Goal: Check status: Check status

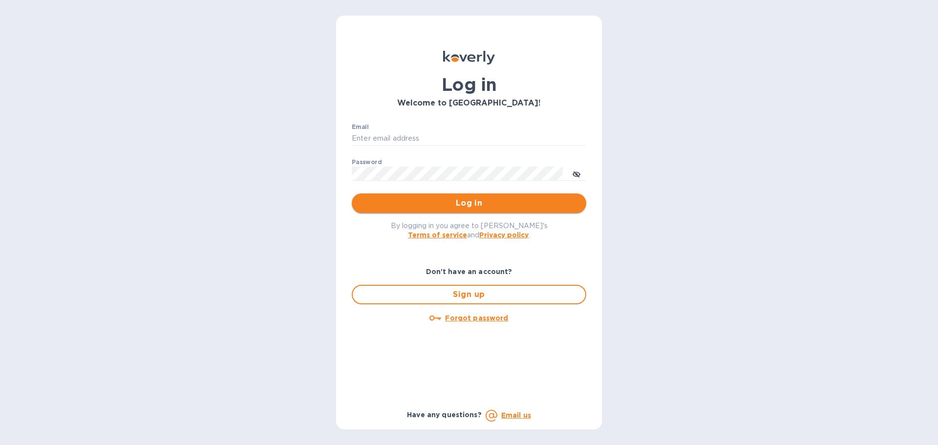
type input "[EMAIL_ADDRESS][DOMAIN_NAME]"
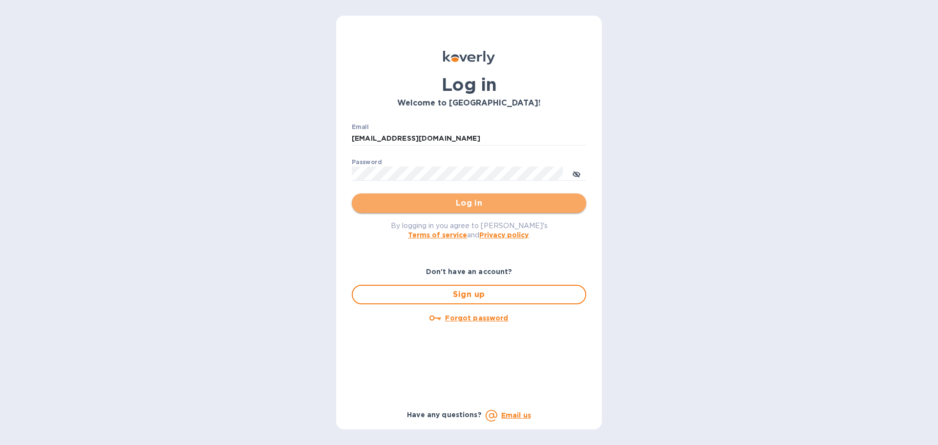
click at [419, 207] on span "Log in" at bounding box center [469, 203] width 219 height 12
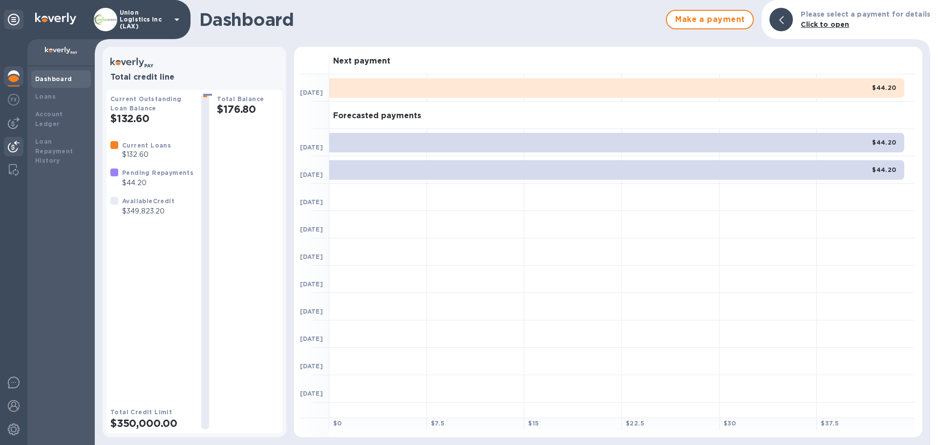
click at [16, 147] on img at bounding box center [14, 147] width 12 height 12
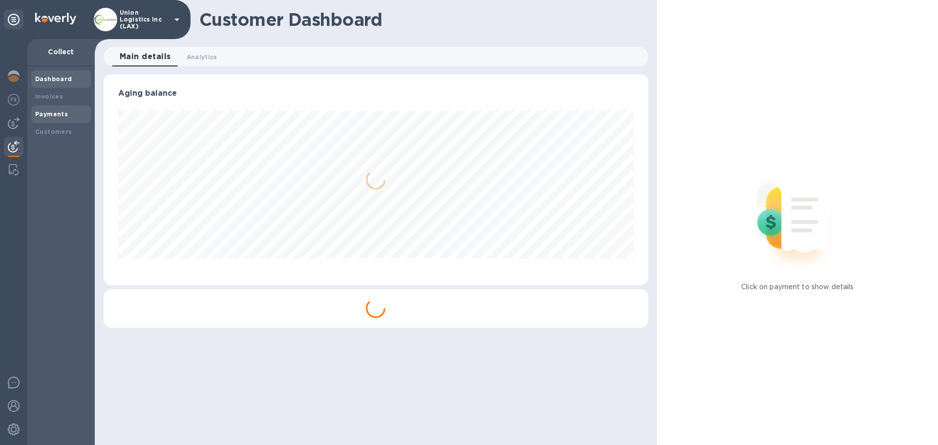
scroll to position [211, 544]
click at [63, 109] on div "Payments" at bounding box center [61, 114] width 52 height 10
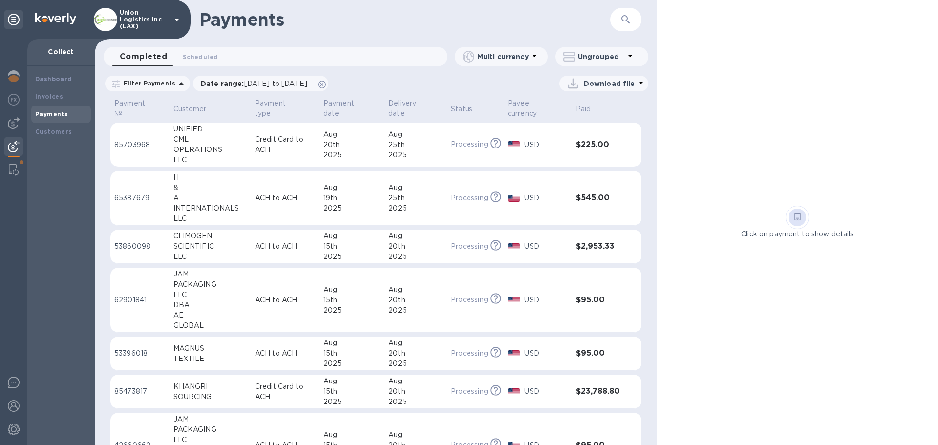
click at [209, 142] on div "CML" at bounding box center [210, 139] width 74 height 10
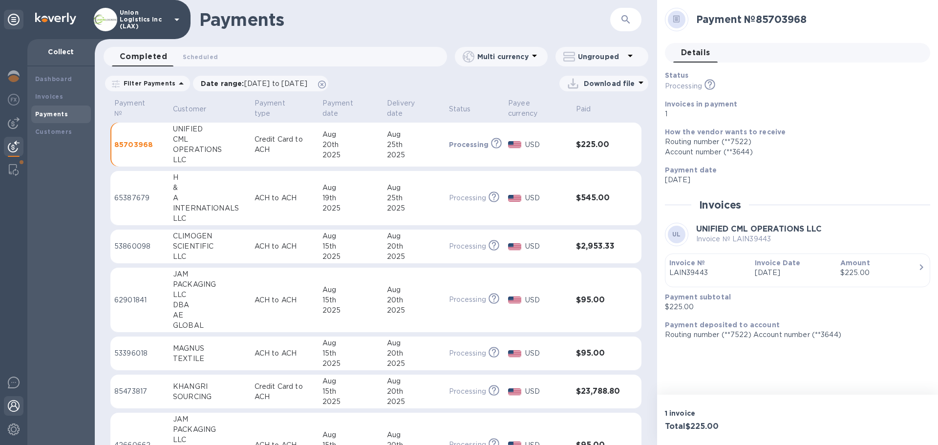
click at [16, 404] on img at bounding box center [14, 406] width 12 height 12
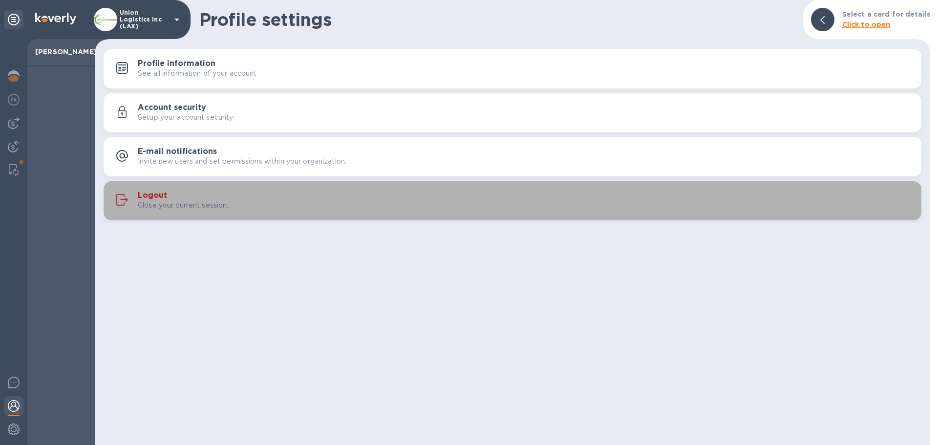
click at [229, 192] on div "Logout Close your current session." at bounding box center [526, 201] width 776 height 20
